Goal: Transaction & Acquisition: Purchase product/service

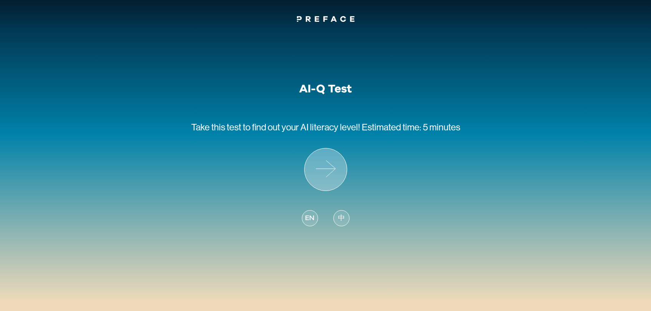
click at [330, 181] on icon at bounding box center [326, 170] width 42 height 42
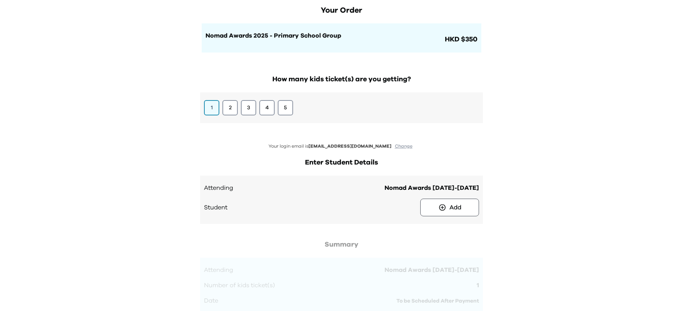
scroll to position [139, 0]
